Goal: Task Accomplishment & Management: Manage account settings

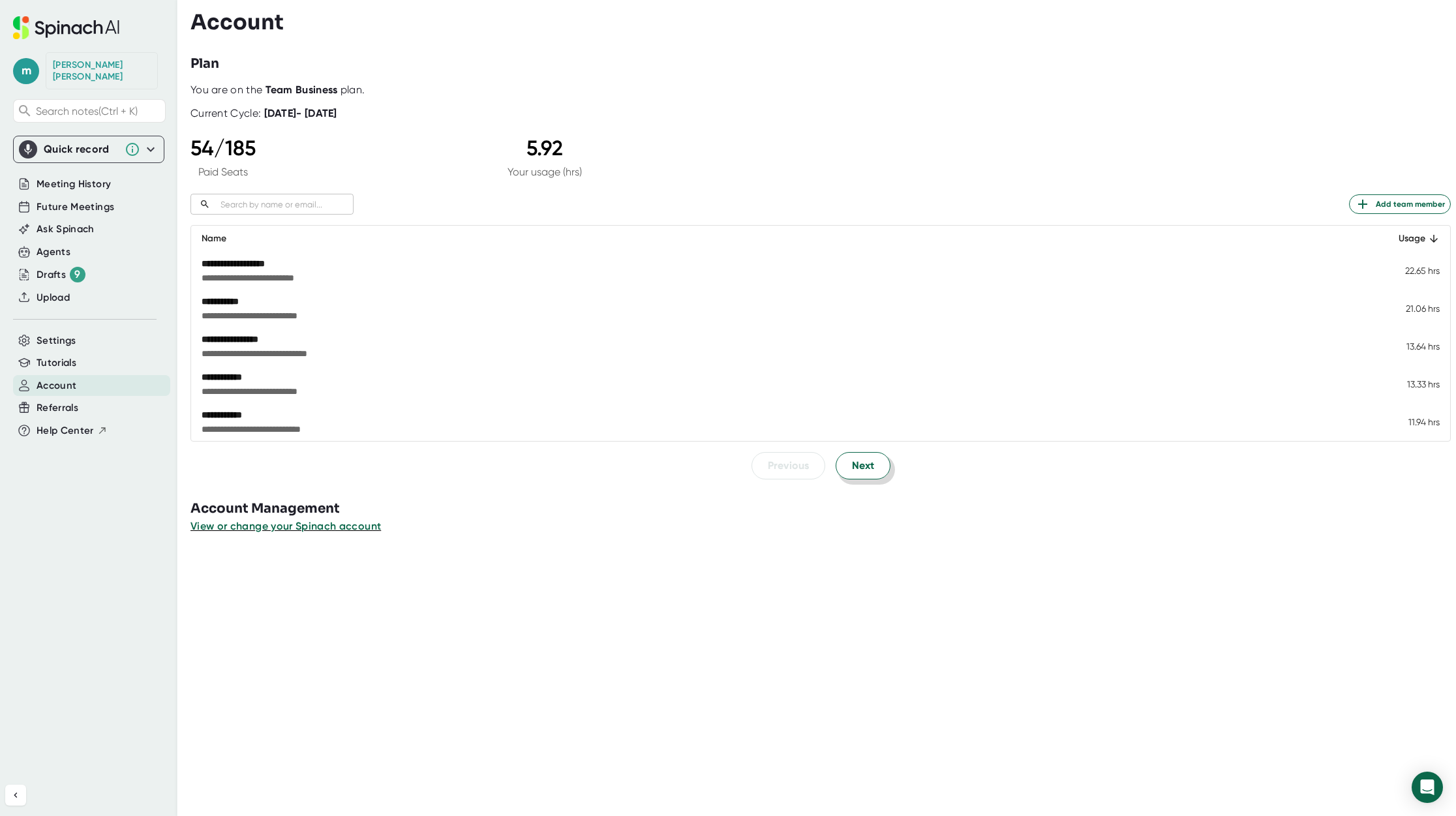
click at [860, 473] on button "Next" at bounding box center [862, 466] width 55 height 28
click at [856, 467] on span "Next" at bounding box center [863, 465] width 22 height 16
click at [861, 461] on span "Next" at bounding box center [863, 465] width 22 height 16
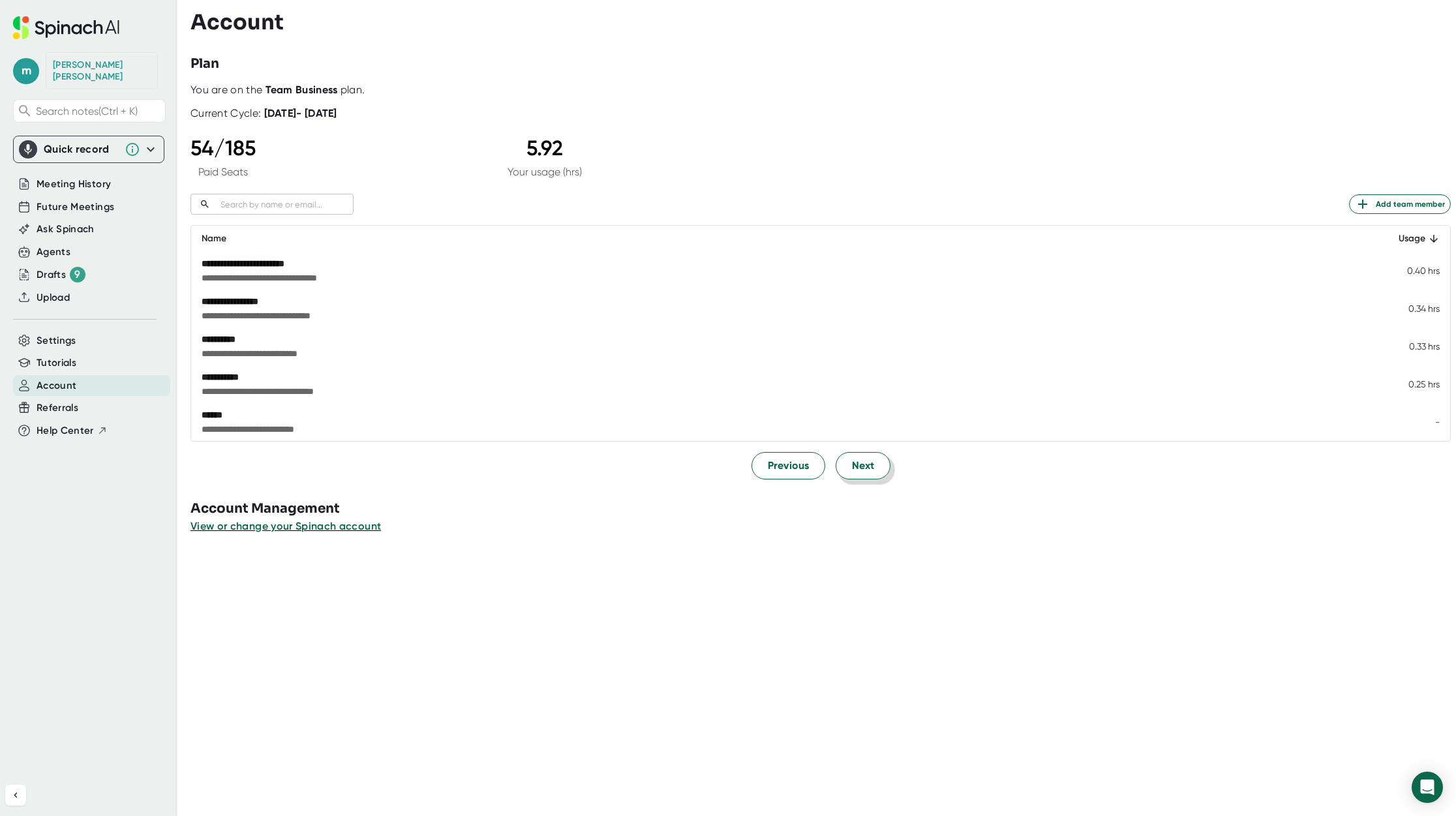
click at [861, 461] on span "Next" at bounding box center [863, 465] width 22 height 16
click at [782, 465] on span "Previous" at bounding box center [788, 465] width 41 height 16
click at [855, 467] on span "Next" at bounding box center [863, 465] width 22 height 16
click at [794, 465] on span "Previous" at bounding box center [788, 465] width 41 height 16
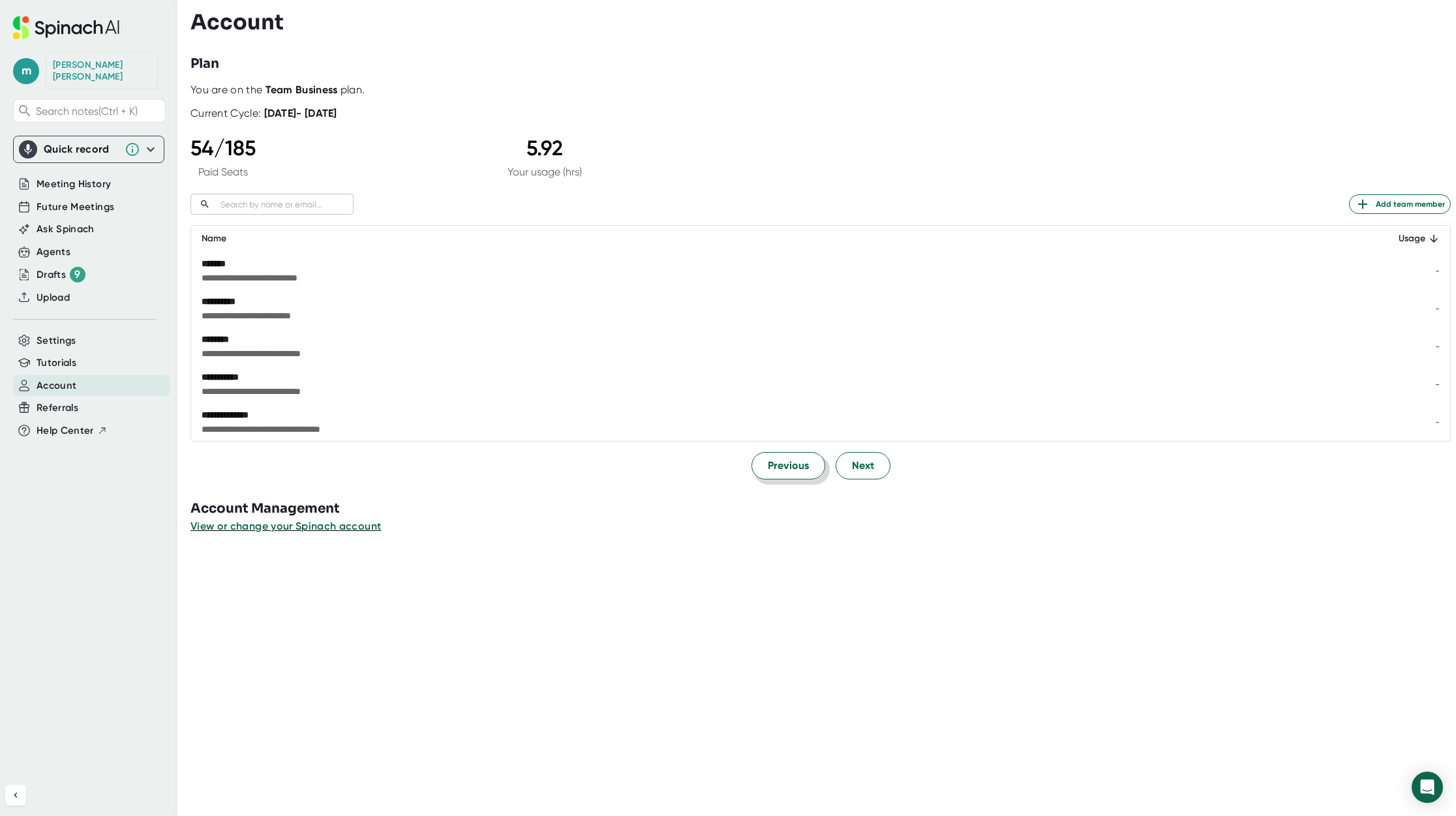
click at [794, 465] on span "Previous" at bounding box center [788, 465] width 41 height 16
click at [868, 458] on button "Next" at bounding box center [862, 466] width 55 height 28
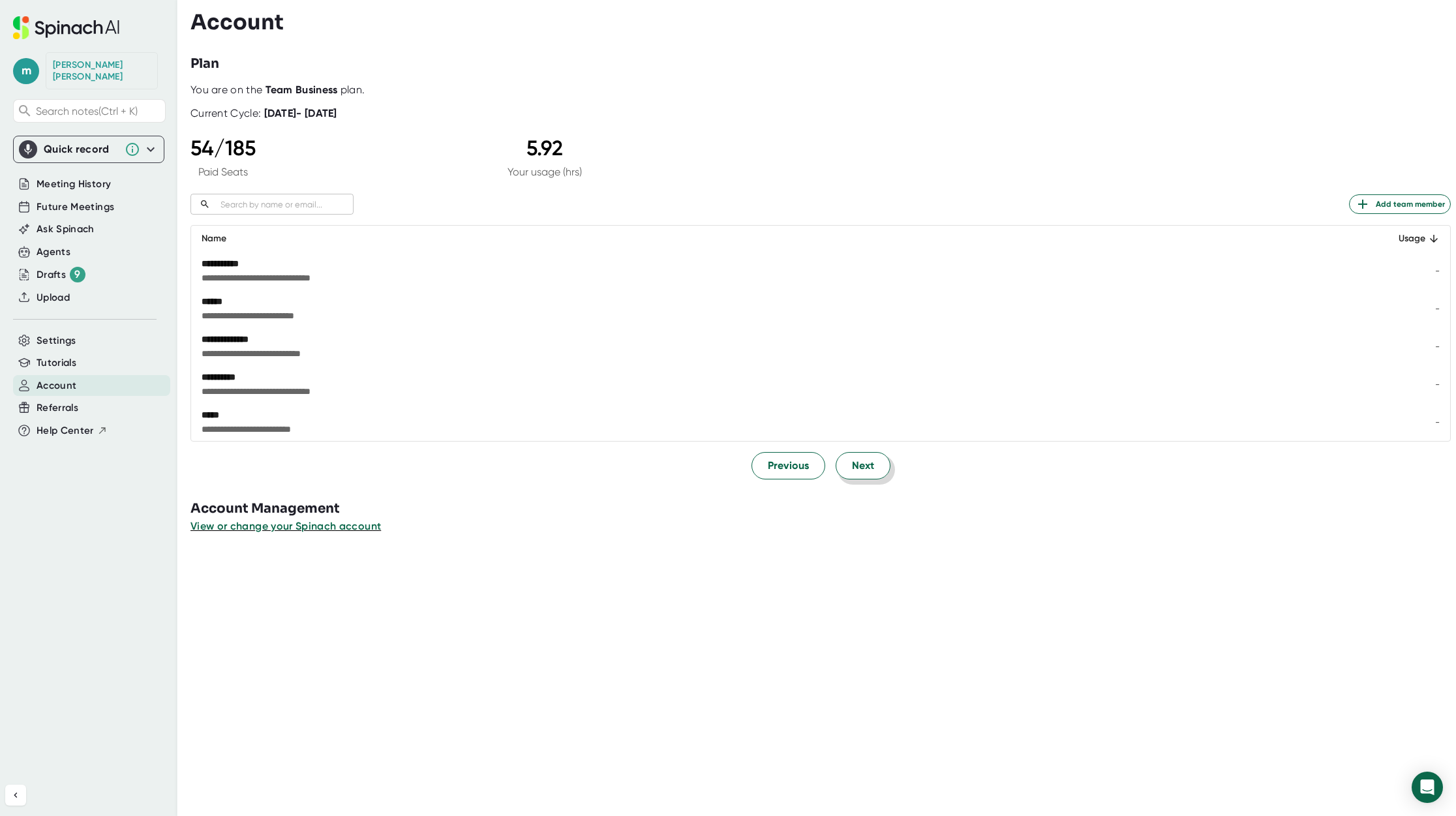
click at [854, 471] on span "Next" at bounding box center [863, 465] width 22 height 16
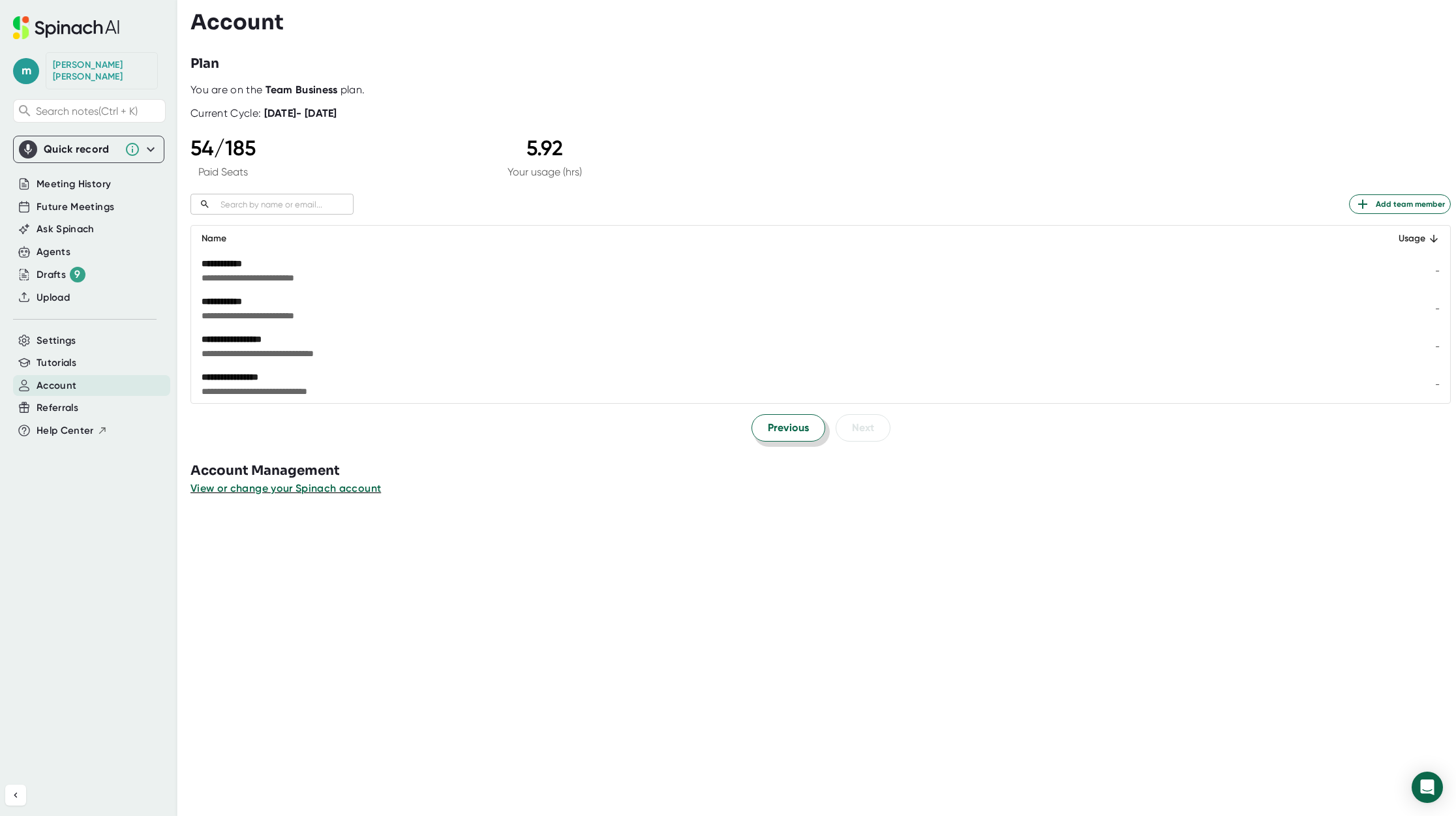
click at [773, 432] on span "Previous" at bounding box center [788, 428] width 41 height 16
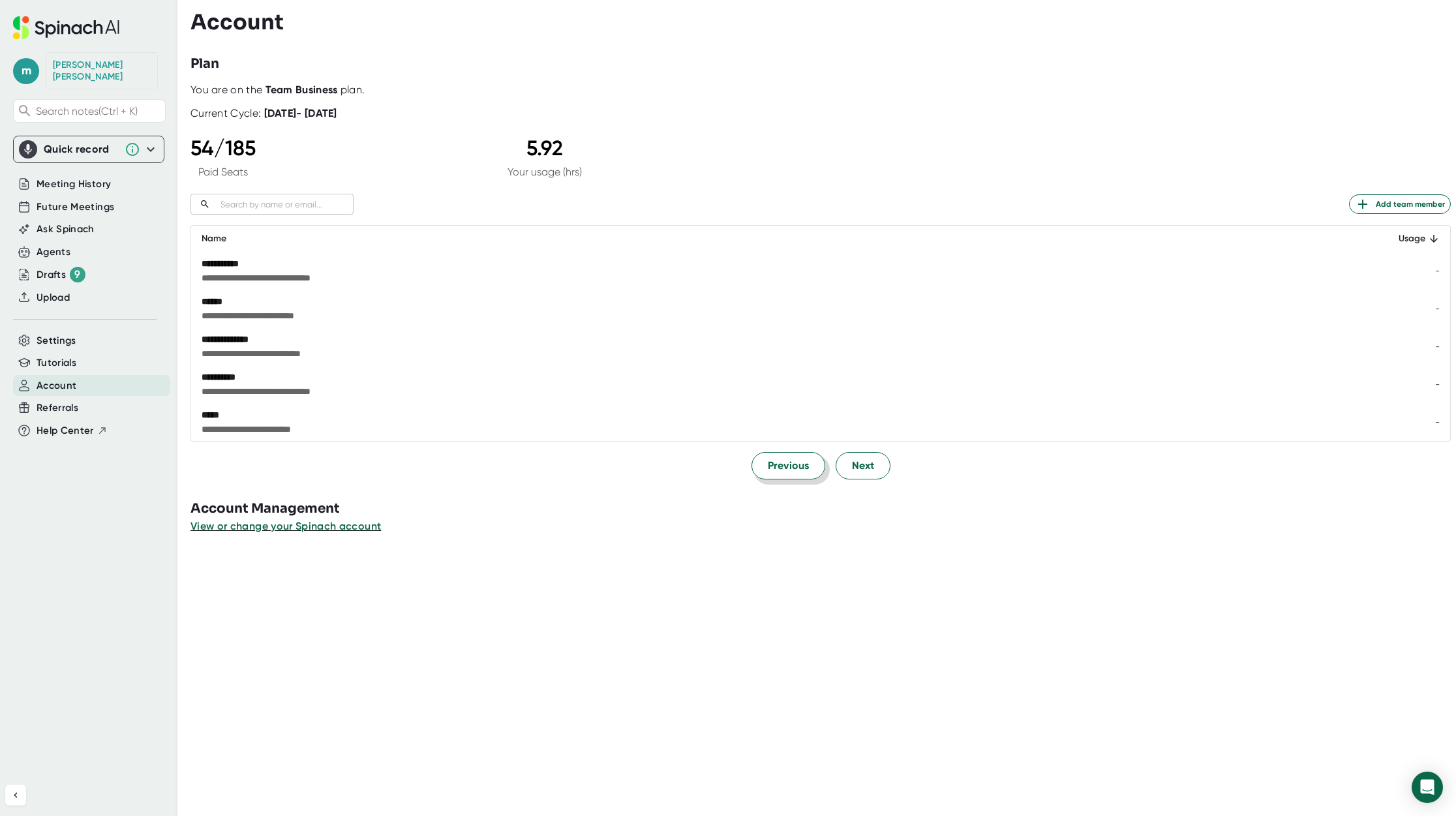
click at [773, 432] on span "**********" at bounding box center [651, 429] width 899 height 13
drag, startPoint x: 773, startPoint y: 432, endPoint x: 774, endPoint y: 473, distance: 41.0
click at [774, 473] on div "**********" at bounding box center [821, 281] width 1260 height 396
click at [774, 473] on span "Previous" at bounding box center [788, 465] width 41 height 16
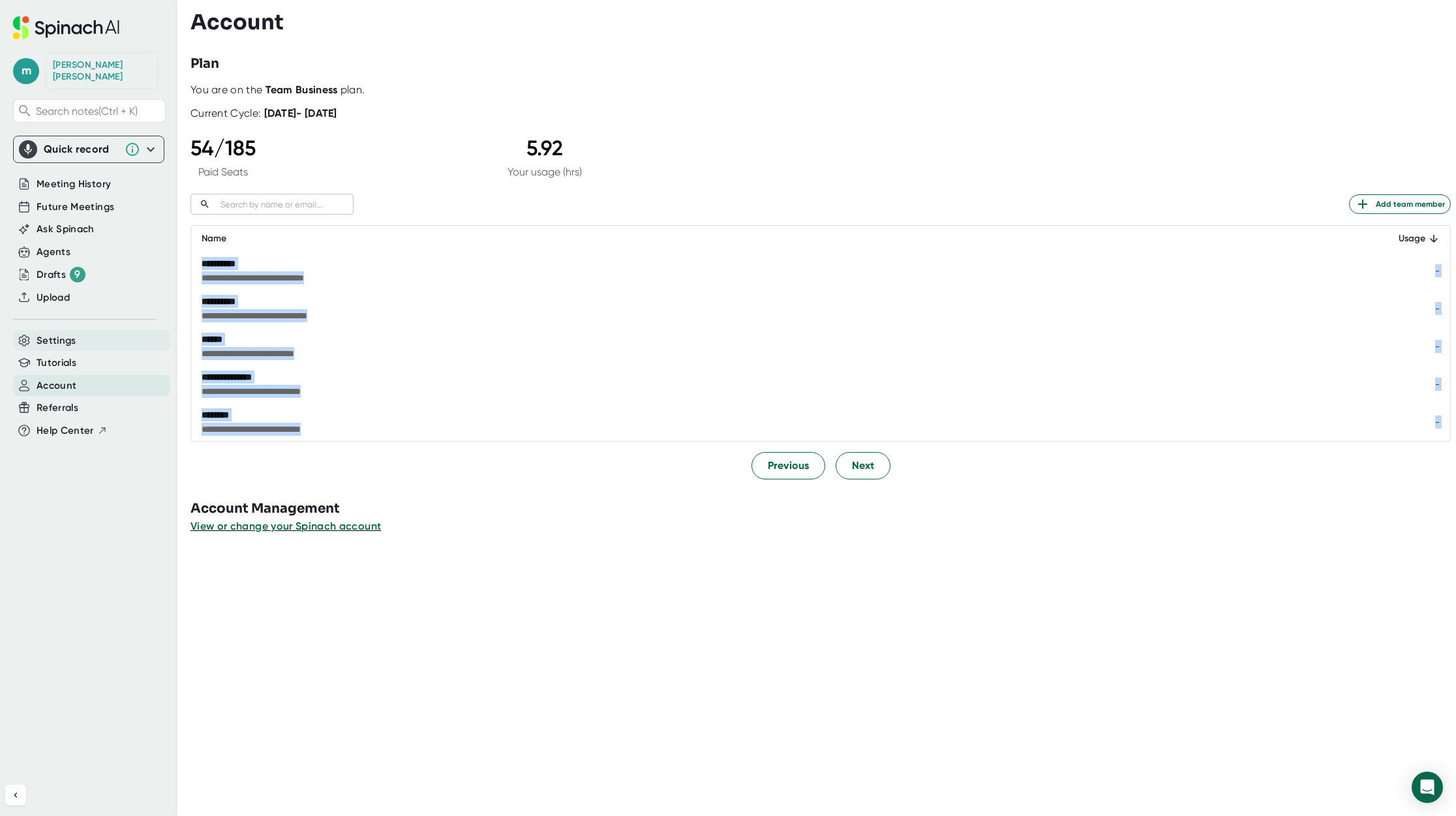
click at [61, 334] on span "Settings" at bounding box center [56, 341] width 40 height 15
